Goal: Task Accomplishment & Management: Manage account settings

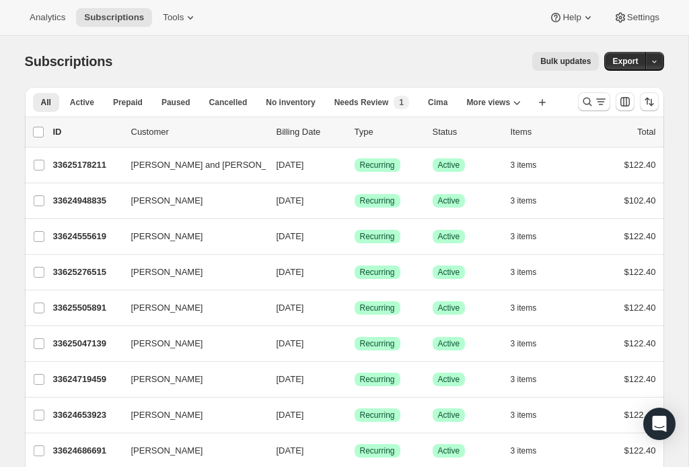
click at [596, 99] on icon "Search and filter results" at bounding box center [600, 101] width 13 height 13
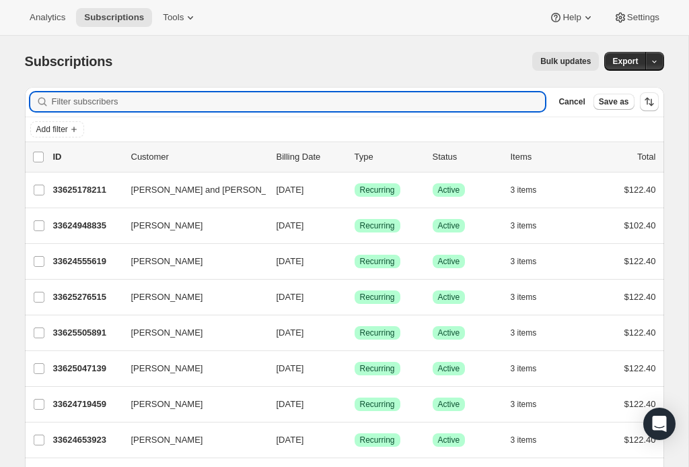
click at [75, 103] on input "Filter subscribers" at bounding box center [299, 101] width 494 height 19
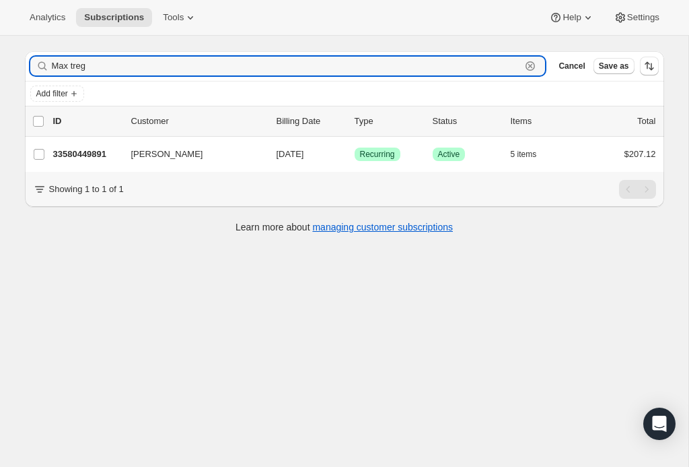
scroll to position [36, 0]
type input "Max treg"
click at [96, 153] on p "33580449891" at bounding box center [86, 153] width 67 height 13
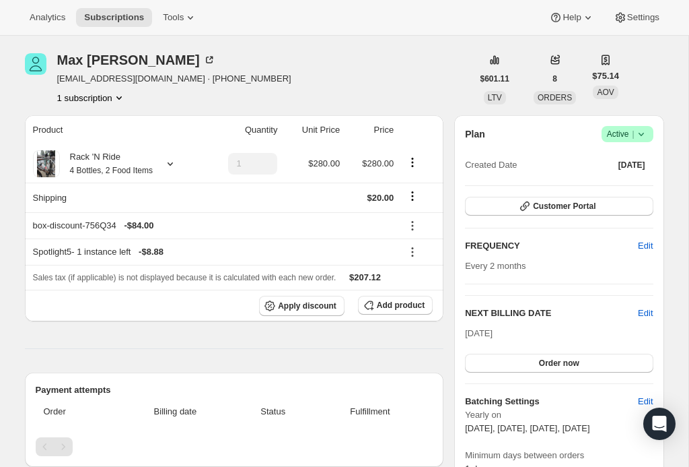
scroll to position [57, 0]
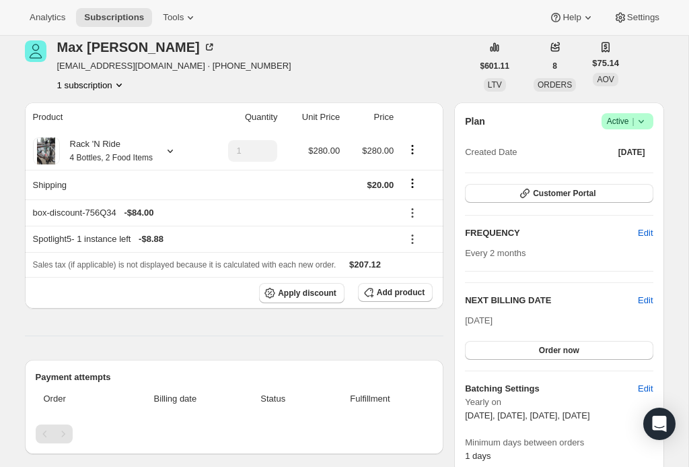
click at [113, 141] on div "Rack 'N Ride 4 Bottles, 2 Food Items" at bounding box center [106, 150] width 93 height 27
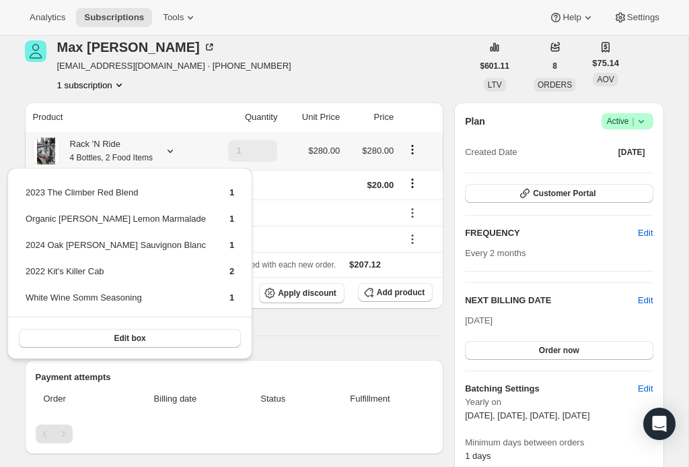
click at [143, 193] on td "2023 The Climber Red Blend" at bounding box center [116, 197] width 182 height 25
click at [111, 343] on button "Edit box" at bounding box center [130, 338] width 222 height 19
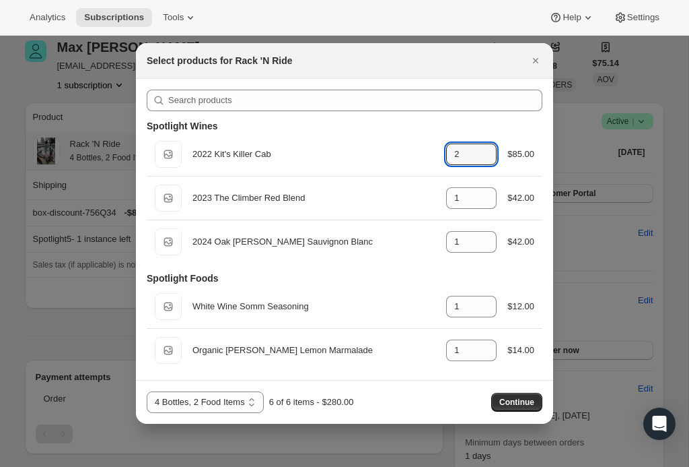
click at [460, 156] on input "2" at bounding box center [461, 154] width 30 height 22
type input "0"
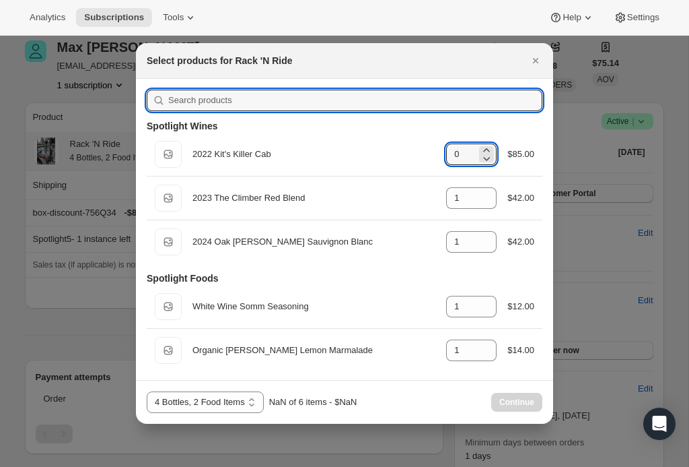
click at [196, 98] on input ":reb:" at bounding box center [355, 101] width 374 height 22
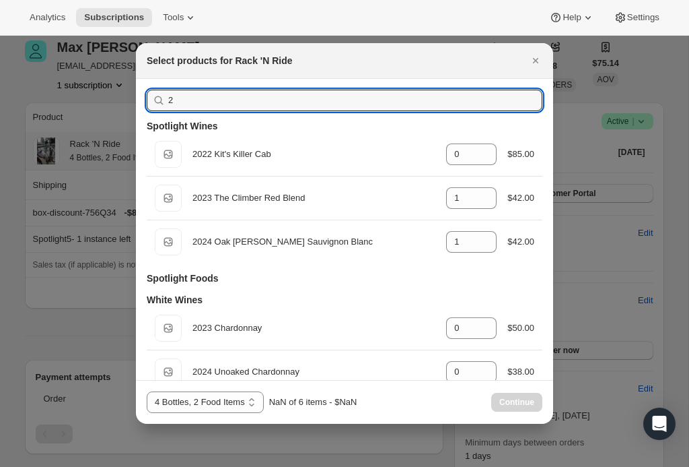
type input "23"
type input "1"
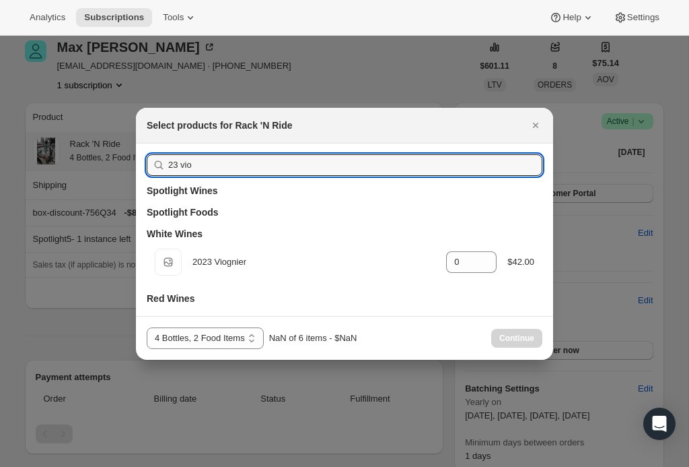
type input "23 vio"
click at [462, 262] on input "0" at bounding box center [461, 262] width 30 height 22
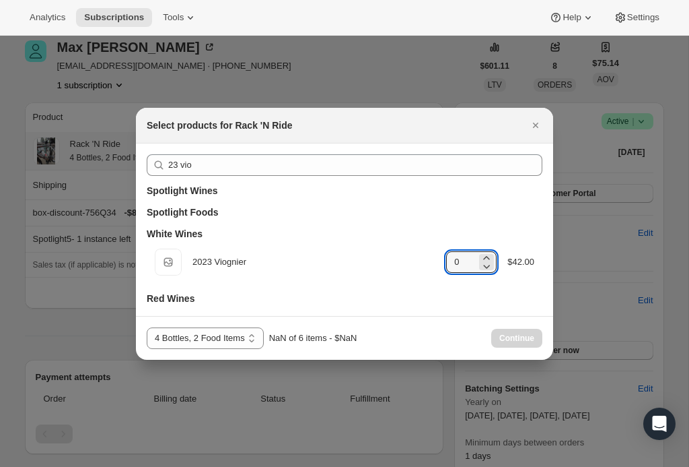
type input "1"
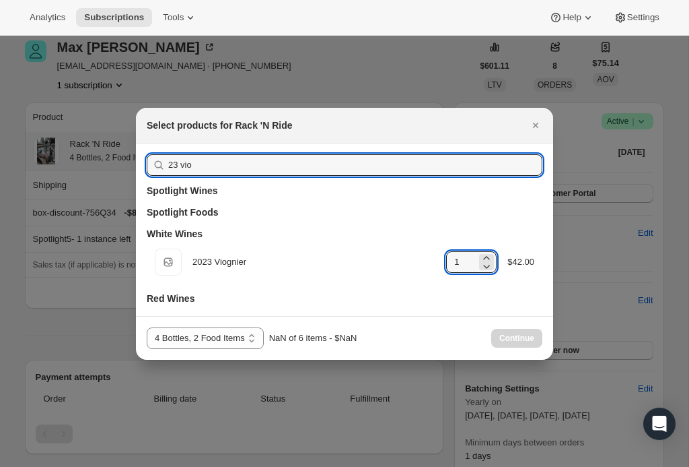
click at [389, 155] on input "23 vio" at bounding box center [355, 165] width 374 height 22
click at [397, 158] on input "23 vio" at bounding box center [355, 165] width 374 height 22
click at [434, 166] on input "23 vio" at bounding box center [355, 165] width 374 height 22
type input "23"
type input "0"
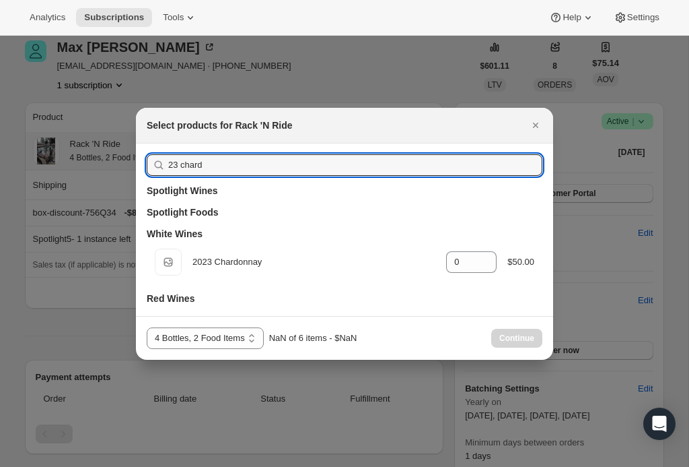
type input "23 chard"
click at [448, 262] on input "0" at bounding box center [461, 262] width 30 height 22
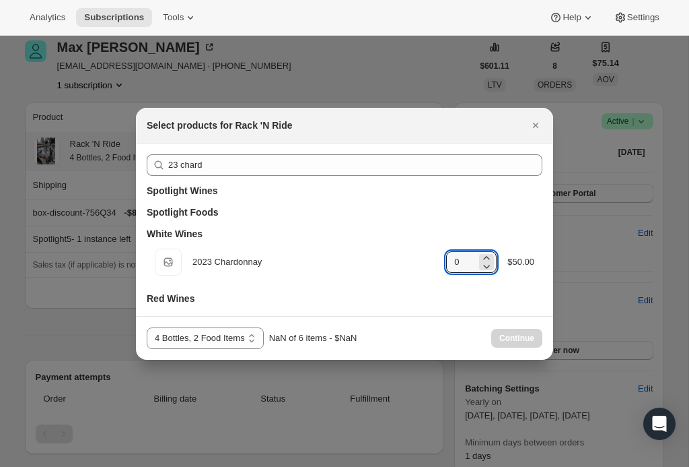
click at [456, 263] on input "0" at bounding box center [461, 262] width 30 height 22
type input "1"
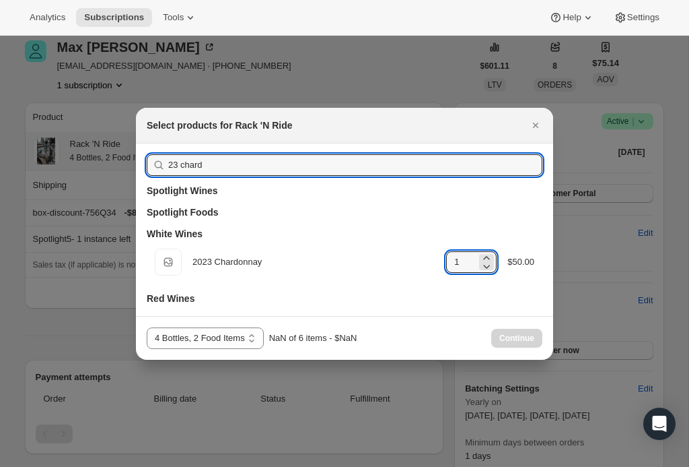
click at [463, 160] on input "23 chard" at bounding box center [355, 165] width 374 height 22
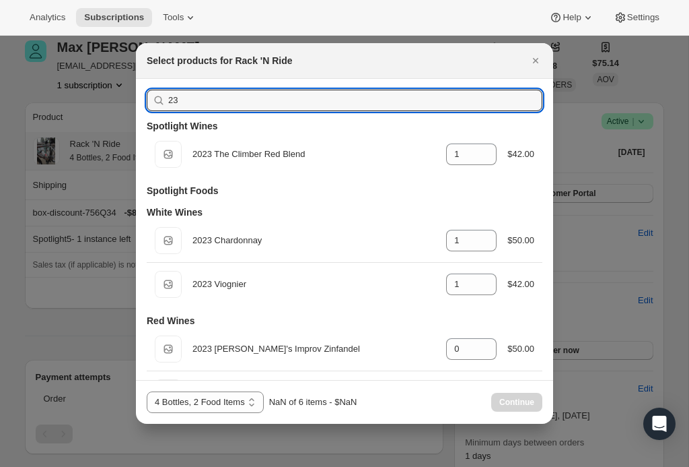
type input "2"
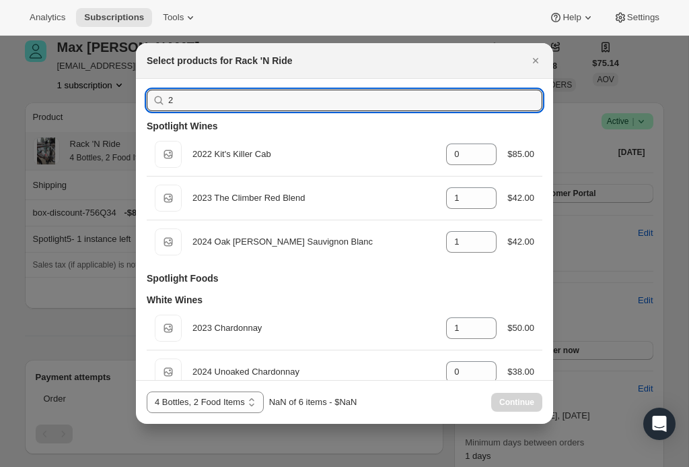
type input "0"
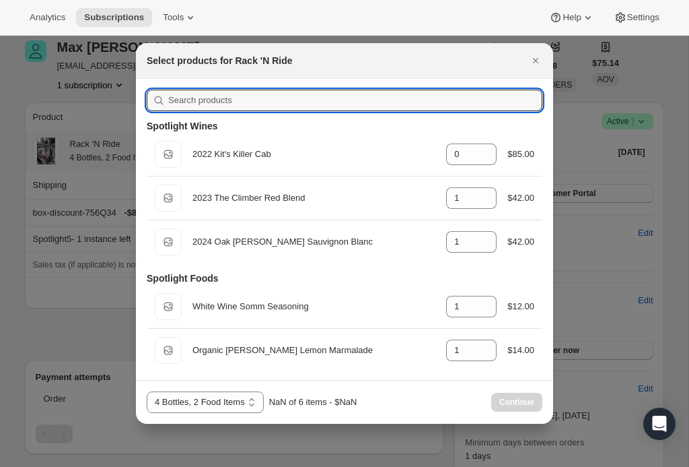
type input "V"
type input "1"
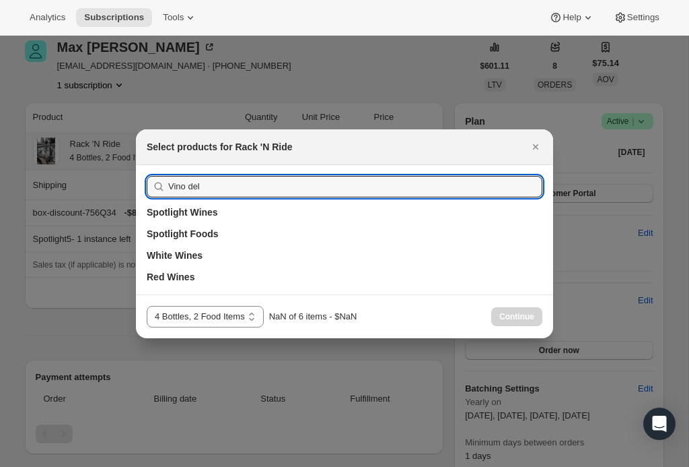
type input "Vino del"
click at [236, 319] on select "4 Bottles, 2 Food Items 4 Bottles (Red), 2 Food Items 4 Bottles (White), 2 Food…" at bounding box center [205, 317] width 117 height 22
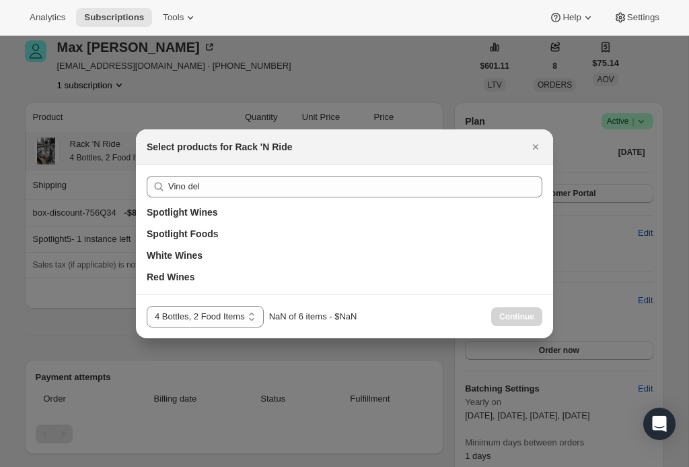
select select "gid://shopify/ProductVariant/43519400607843"
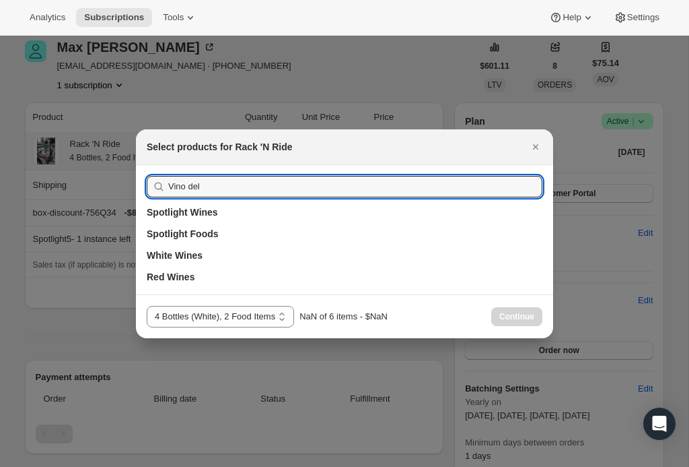
click at [413, 195] on input "Vino del" at bounding box center [355, 187] width 374 height 22
type input "V"
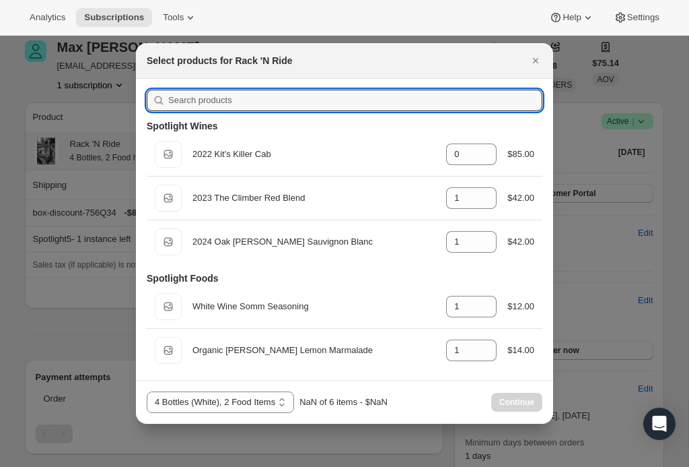
type input "0"
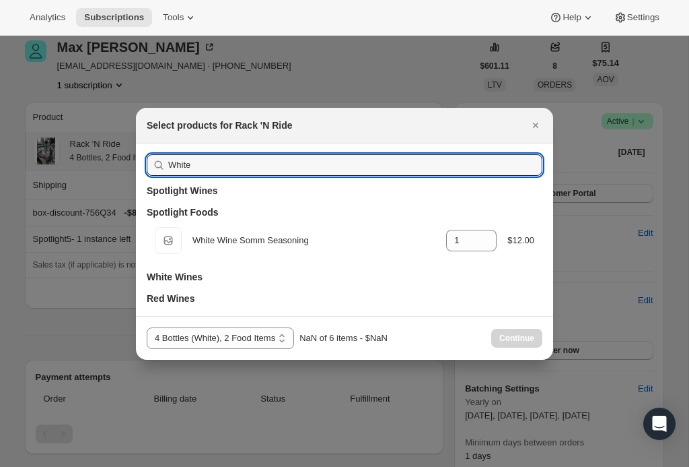
click at [399, 151] on div "White Spotlight Wines Spotlight Foods Default Title White Wine Somm Seasoning g…" at bounding box center [344, 229] width 417 height 172
click at [526, 165] on input "White" at bounding box center [355, 165] width 374 height 22
type input "W"
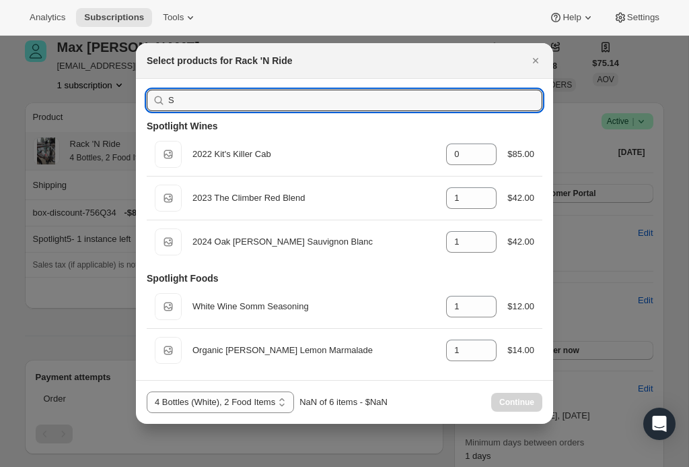
type input "Sa"
type input "1"
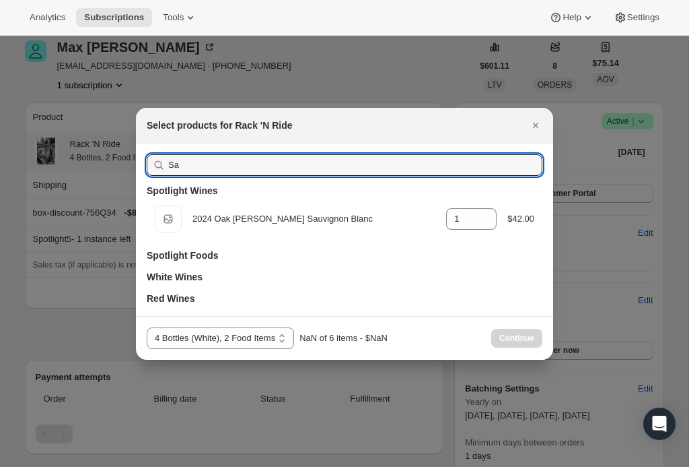
type input "S"
type input "0"
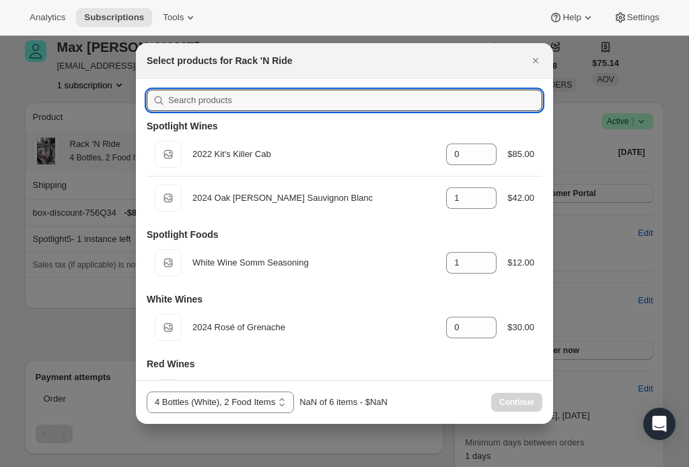
type input "1"
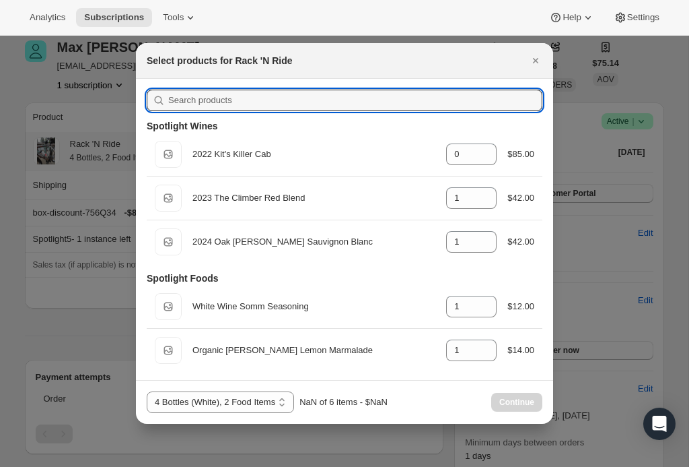
type input "A"
type input "0"
type input "1"
type input "Sa"
type input "1"
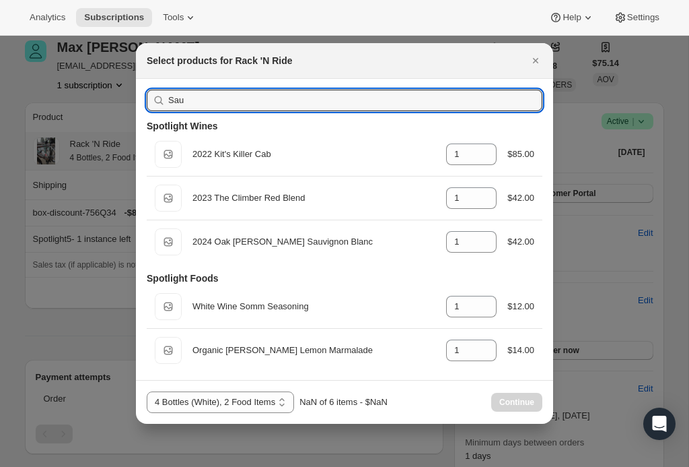
type input "Sauv"
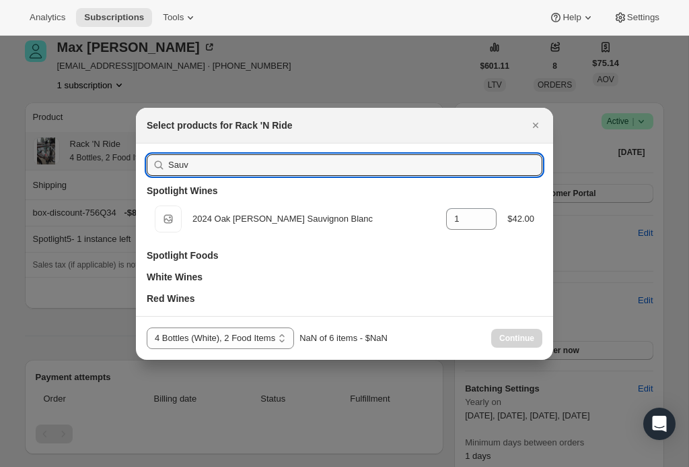
click at [536, 121] on icon "Close" at bounding box center [535, 124] width 13 height 13
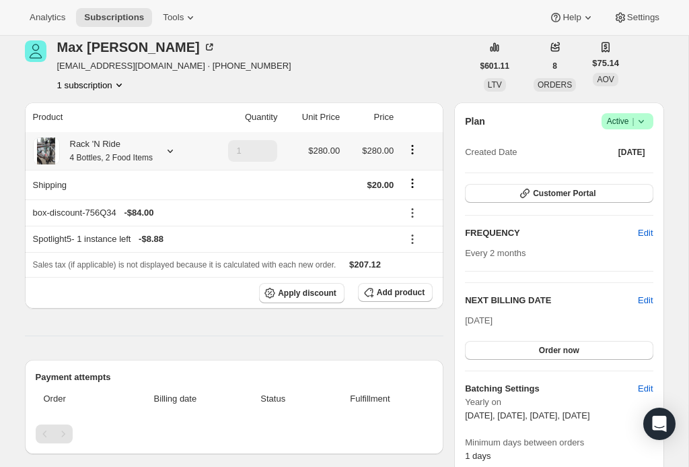
click at [416, 147] on icon "Product actions" at bounding box center [412, 149] width 13 height 13
click at [421, 176] on span "Edit box" at bounding box center [410, 174] width 32 height 10
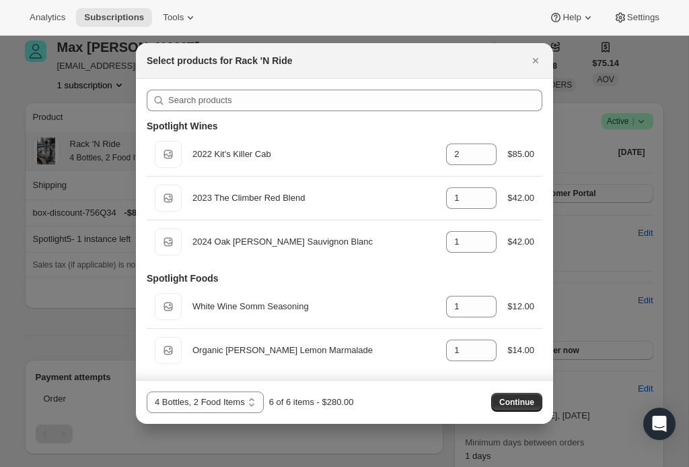
scroll to position [0, 0]
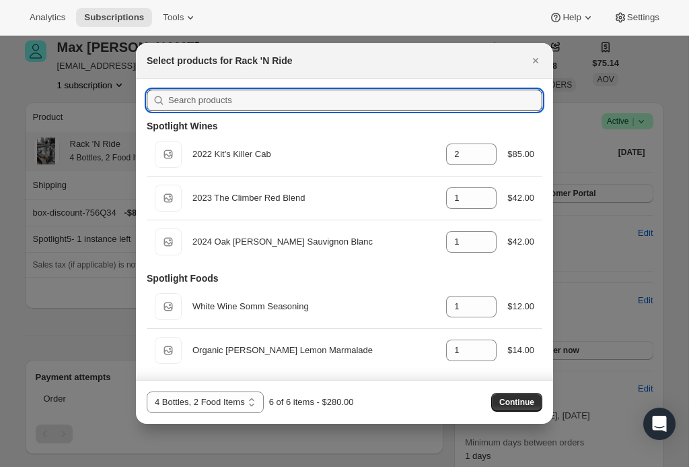
click at [507, 96] on input ":rgv:" at bounding box center [355, 101] width 374 height 22
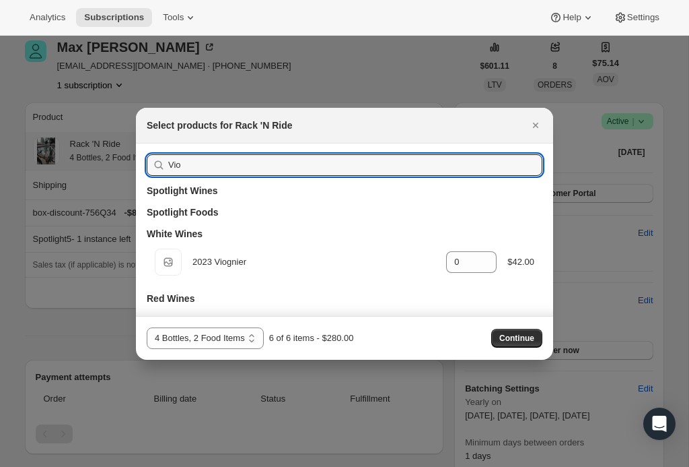
type input "Vio"
click at [469, 271] on input "0" at bounding box center [461, 262] width 30 height 22
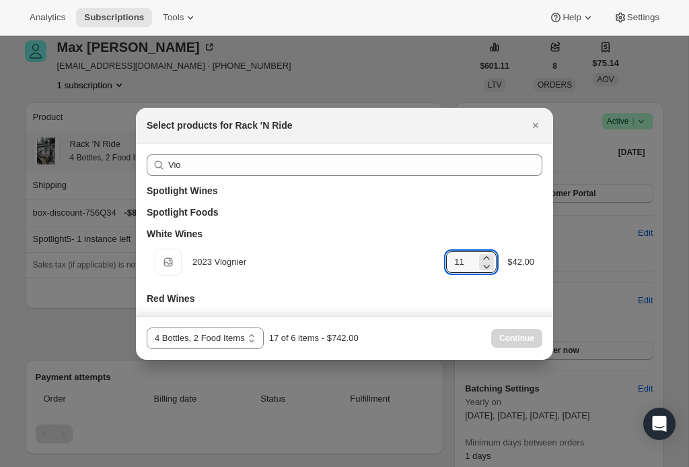
type input "1"
click at [361, 263] on div "2023 Viognier" at bounding box center [314, 261] width 243 height 13
click at [510, 331] on div "Continue" at bounding box center [516, 338] width 51 height 19
click at [519, 343] on div "Continue" at bounding box center [516, 338] width 51 height 19
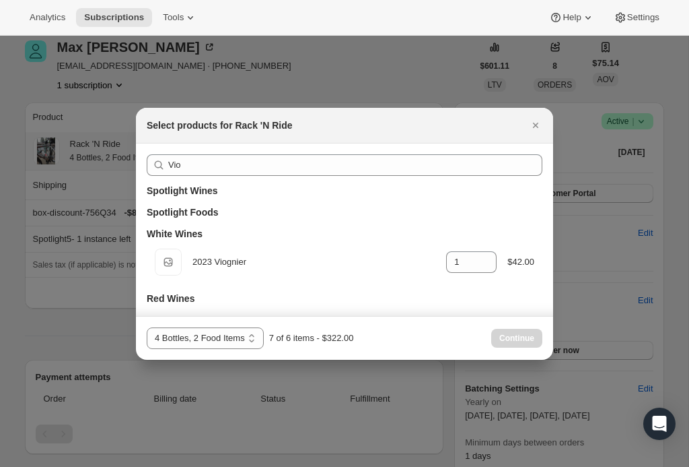
click at [309, 262] on div "2023 Viognier" at bounding box center [314, 261] width 243 height 13
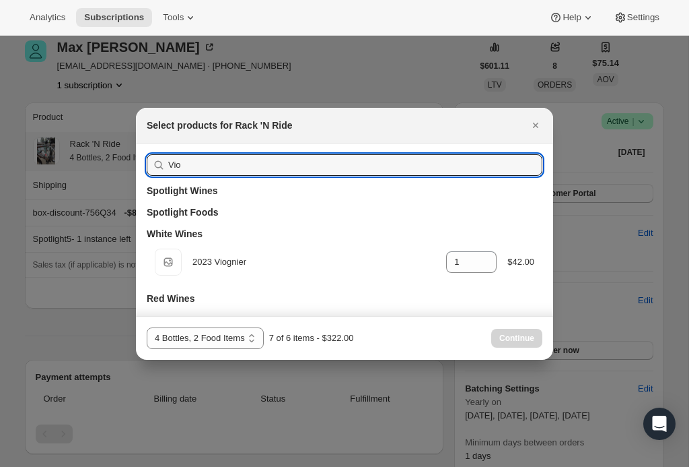
click at [477, 168] on input "Vio" at bounding box center [355, 165] width 374 height 22
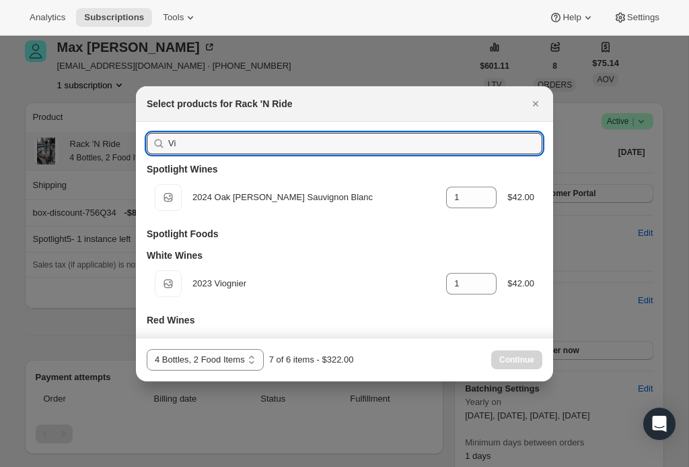
type input "V"
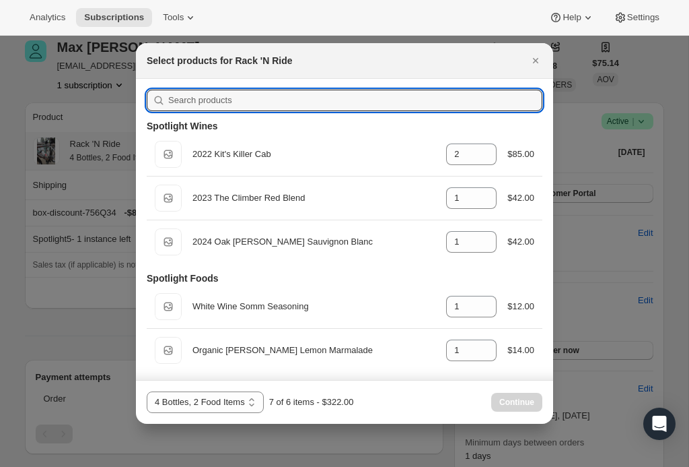
type input "0"
type input "2"
click at [535, 66] on icon "Close" at bounding box center [535, 60] width 13 height 13
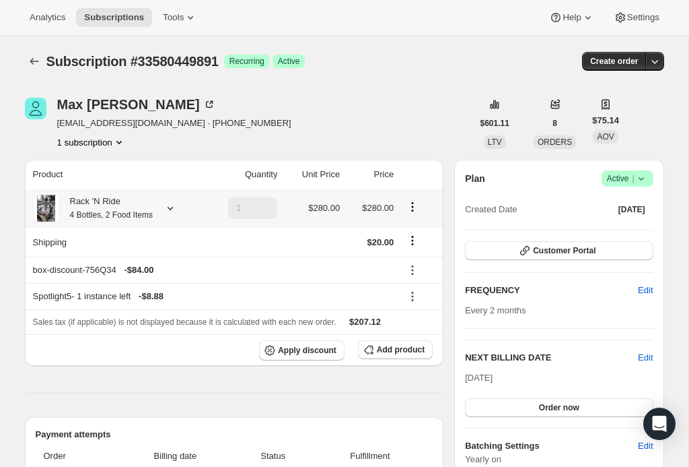
scroll to position [57, 0]
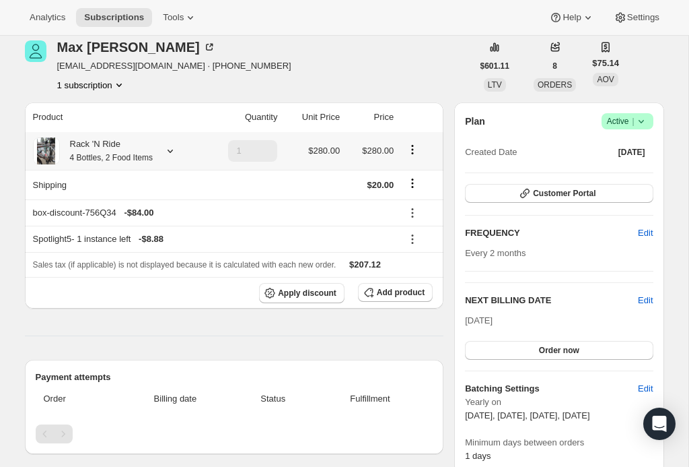
click at [402, 155] on button "Product actions" at bounding box center [413, 149] width 22 height 15
click at [423, 174] on span "Edit box" at bounding box center [410, 174] width 32 height 10
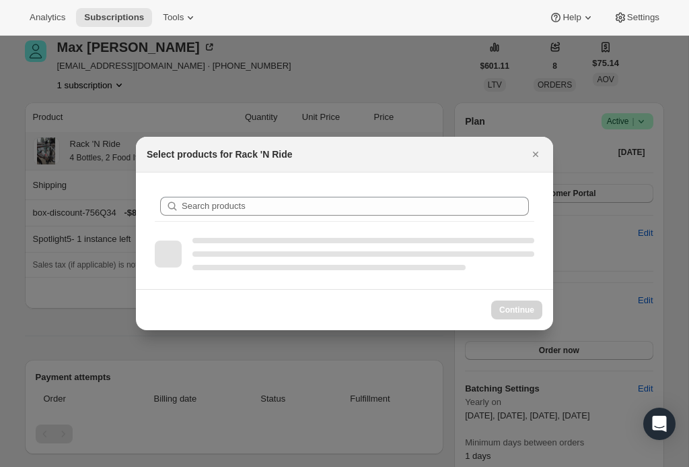
scroll to position [0, 0]
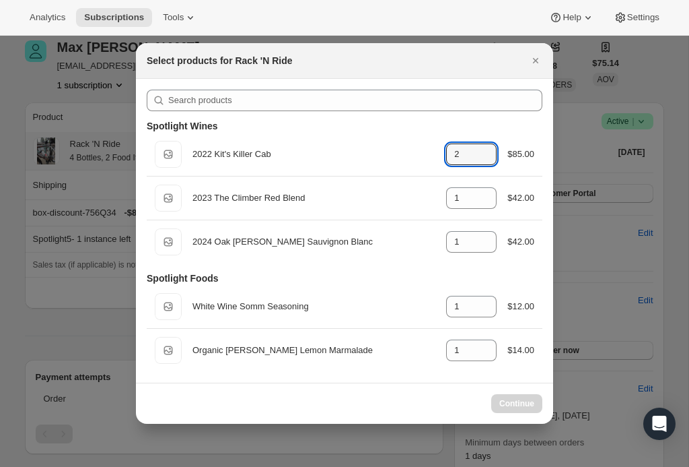
click at [468, 151] on input "2" at bounding box center [461, 154] width 30 height 22
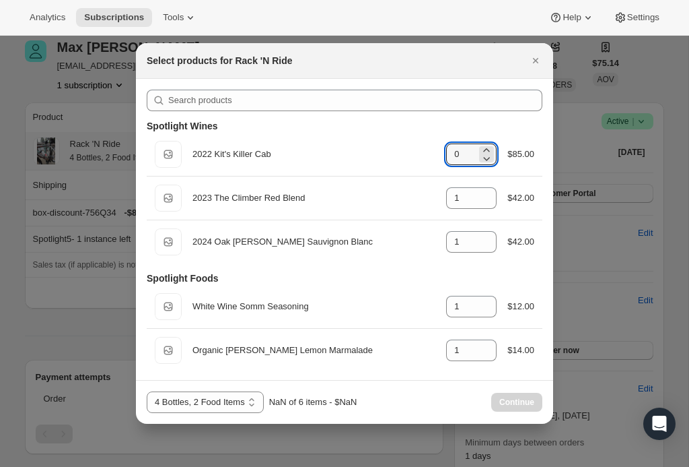
type input "0"
click at [458, 203] on input "1" at bounding box center [461, 198] width 30 height 22
type input "0"
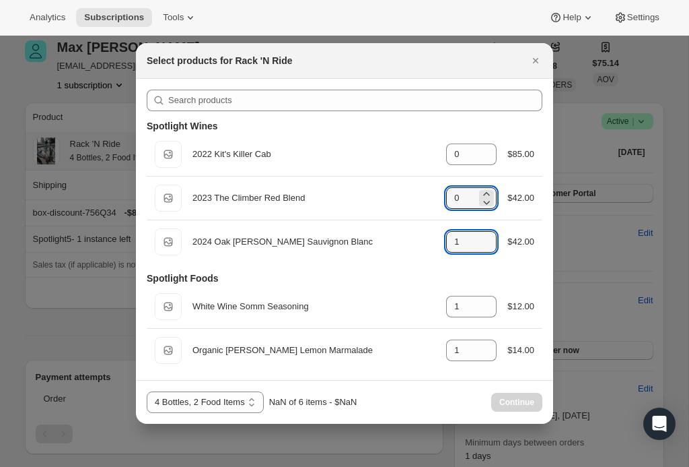
click at [456, 246] on input "1" at bounding box center [461, 242] width 30 height 22
type input "0"
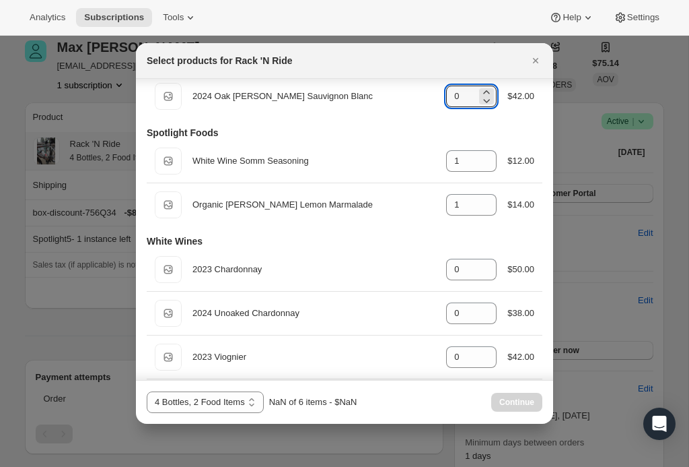
scroll to position [147, 0]
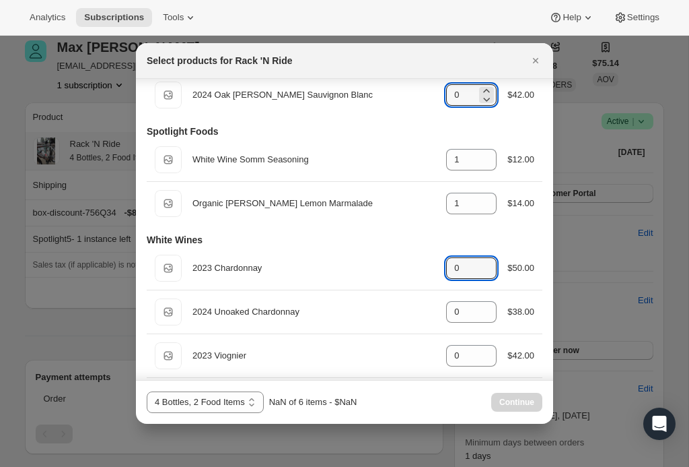
click at [460, 271] on input "0" at bounding box center [461, 268] width 30 height 22
type input "1"
click at [458, 359] on input "0" at bounding box center [461, 356] width 30 height 22
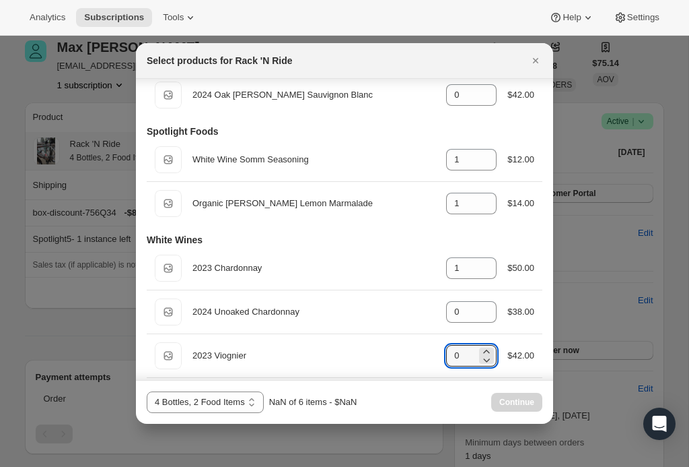
type input "1"
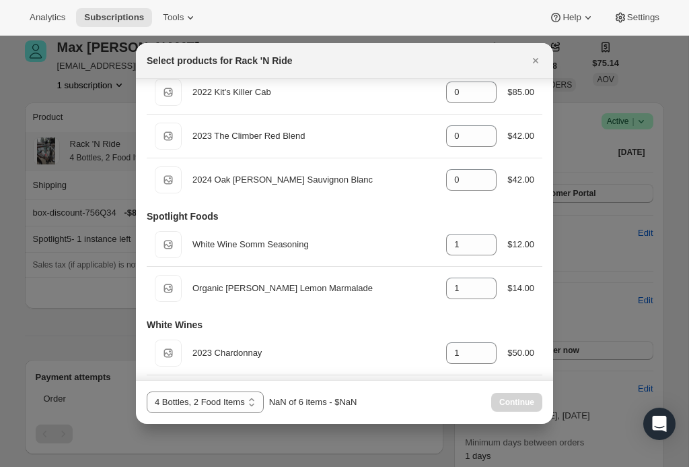
scroll to position [17, 0]
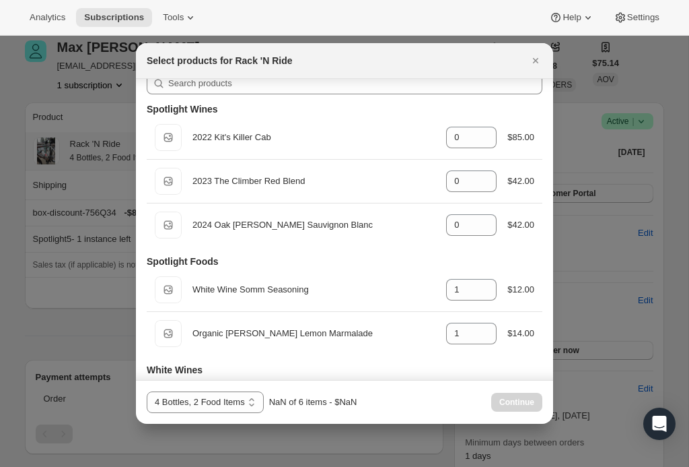
click at [224, 411] on select "4 Bottles, 2 Food Items 4 Bottles (Red), 2 Food Items 4 Bottles (White), 2 Food…" at bounding box center [205, 402] width 117 height 22
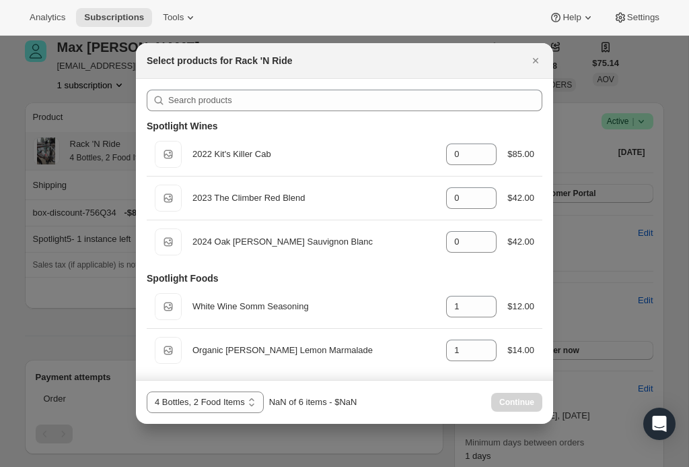
select select "gid://shopify/ProductVariant/43519400607843"
click at [539, 60] on icon "Close" at bounding box center [535, 60] width 13 height 13
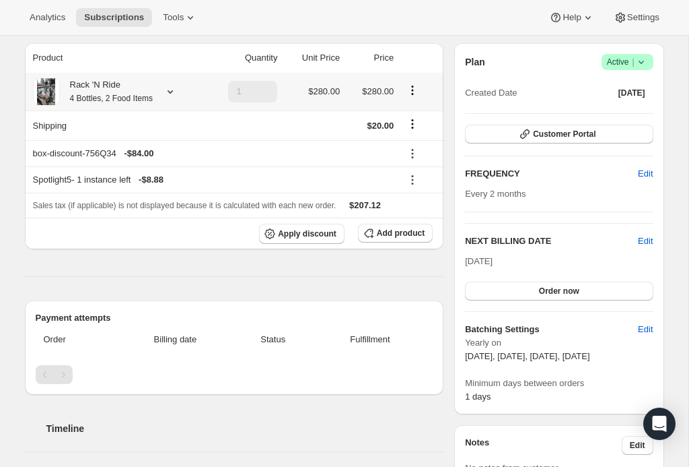
scroll to position [110, 0]
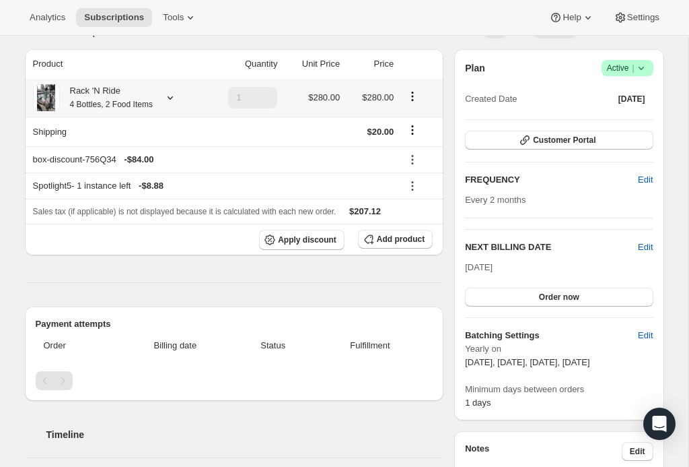
click at [646, 244] on span "Edit" at bounding box center [645, 246] width 15 height 13
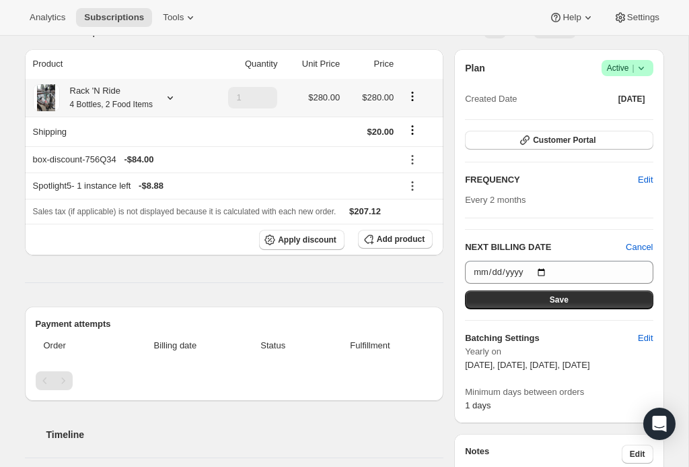
click at [645, 246] on span "Cancel" at bounding box center [639, 246] width 27 height 13
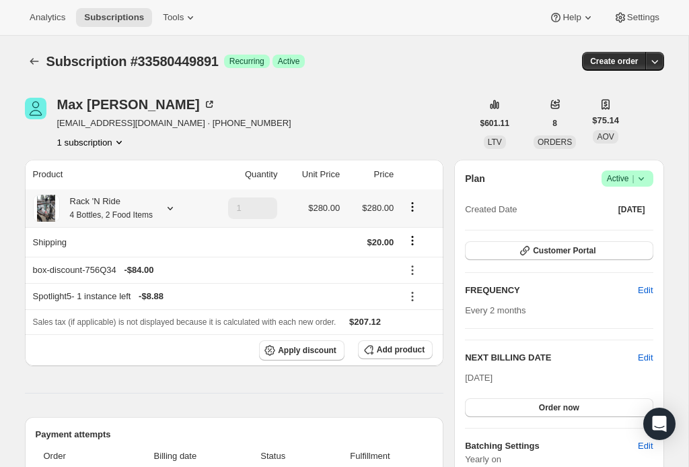
scroll to position [0, 0]
click at [613, 252] on button "Customer Portal" at bounding box center [559, 250] width 188 height 19
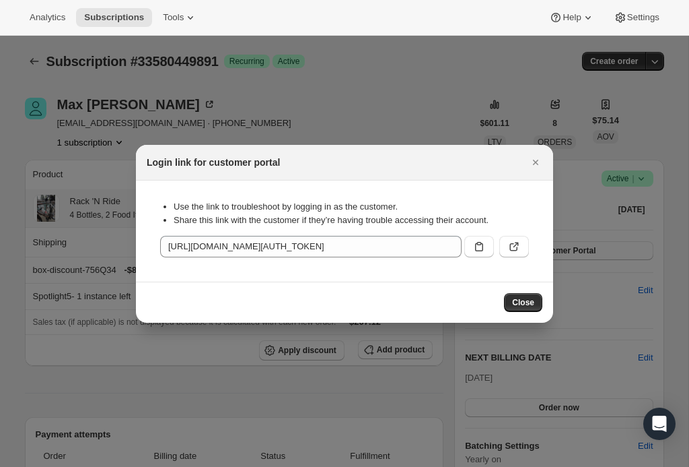
click at [518, 254] on button ":rce:" at bounding box center [515, 247] width 30 height 22
